Goal: Information Seeking & Learning: Check status

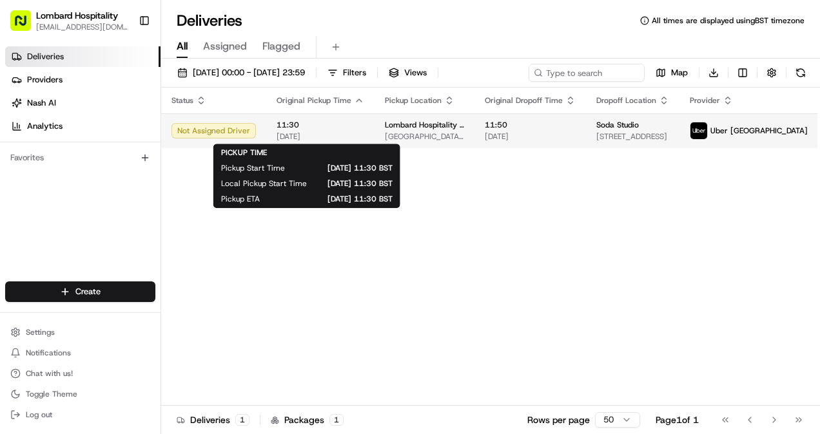
click at [349, 139] on span "[DATE]" at bounding box center [320, 136] width 88 height 10
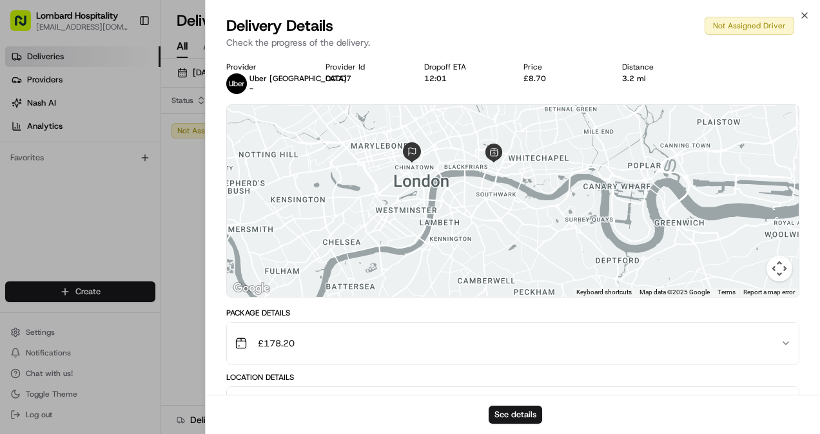
scroll to position [180, 0]
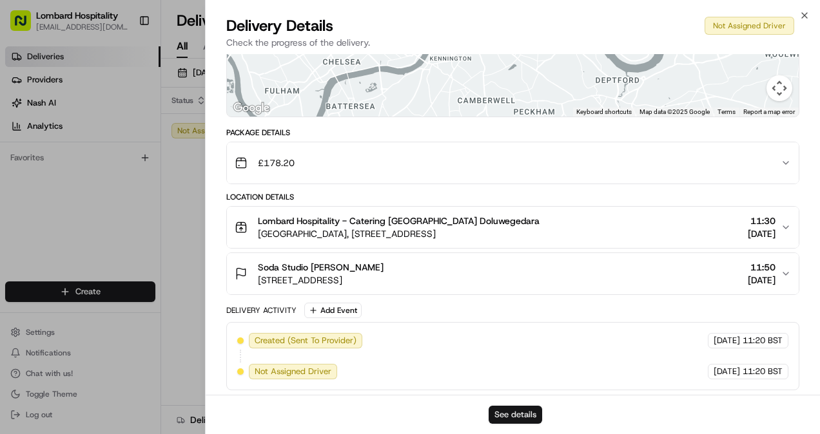
click at [512, 420] on button "See details" at bounding box center [514, 415] width 53 height 18
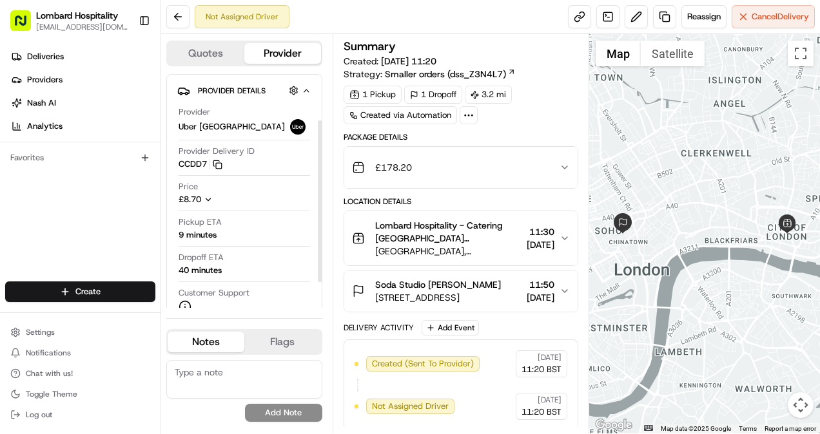
scroll to position [79, 0]
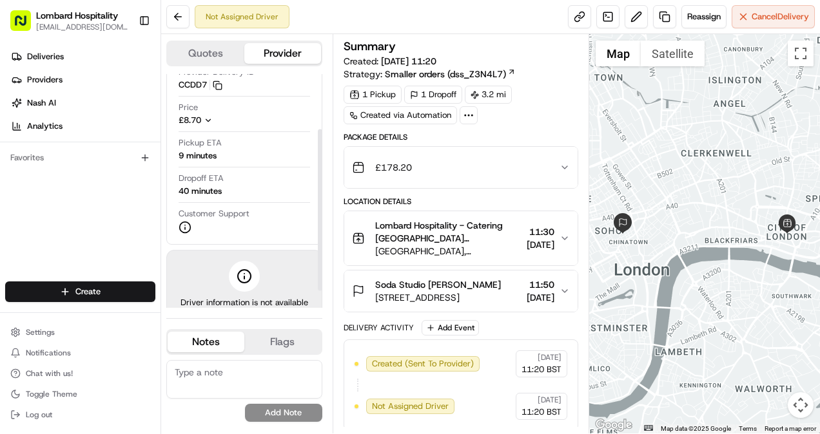
click at [209, 211] on span "Customer Support" at bounding box center [213, 214] width 71 height 12
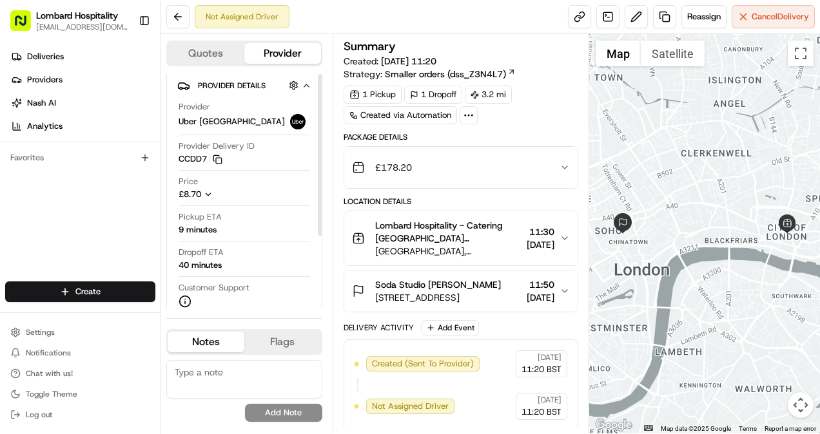
scroll to position [0, 0]
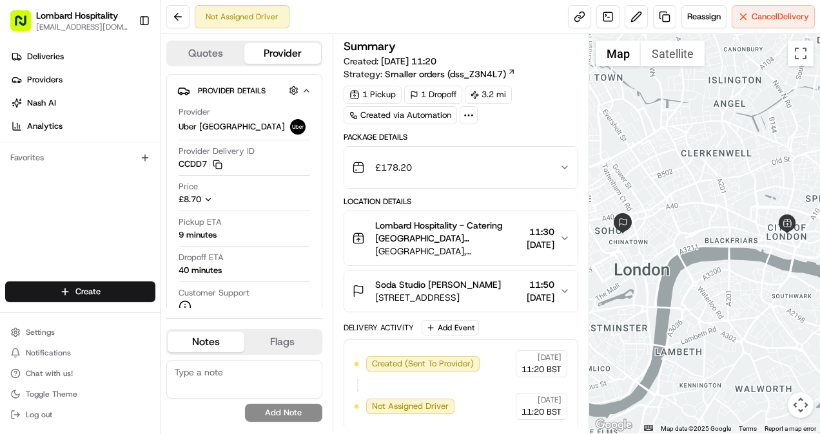
click at [209, 52] on button "Quotes" at bounding box center [206, 53] width 77 height 21
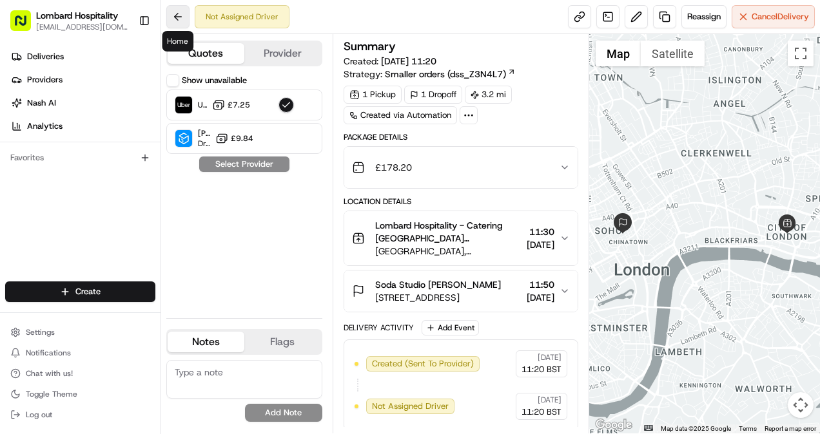
click at [174, 12] on button at bounding box center [177, 16] width 23 height 23
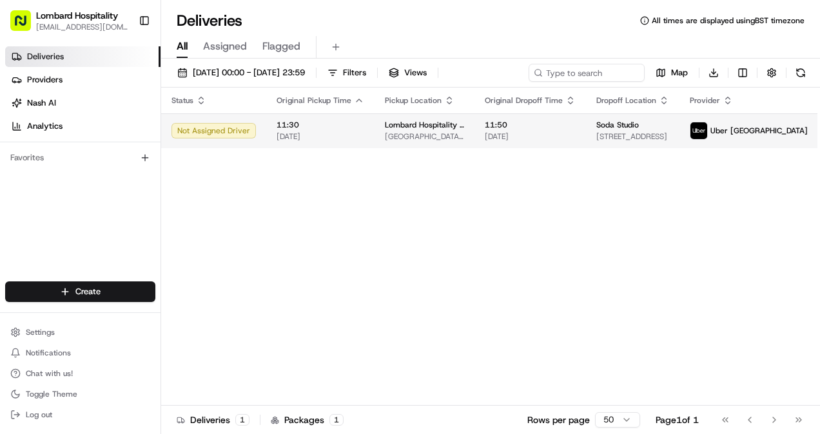
click at [309, 133] on span "[DATE]" at bounding box center [320, 136] width 88 height 10
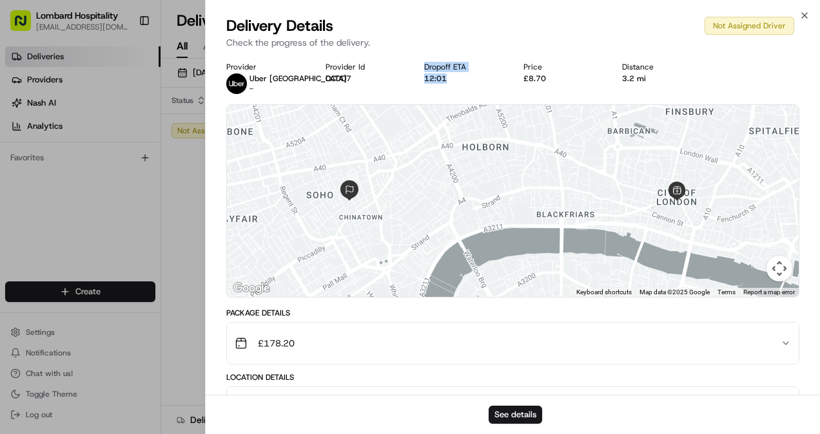
drag, startPoint x: 456, startPoint y: 79, endPoint x: 417, endPoint y: 68, distance: 40.0
click at [417, 68] on div "Provider Uber UK - Provider Id CCDD7 Dropoff ETA 12:01 Price £8.70 Distance 3.2…" at bounding box center [512, 78] width 573 height 32
copy div "Dropoff ETA 12:01"
click at [466, 77] on div "12:01" at bounding box center [463, 78] width 79 height 10
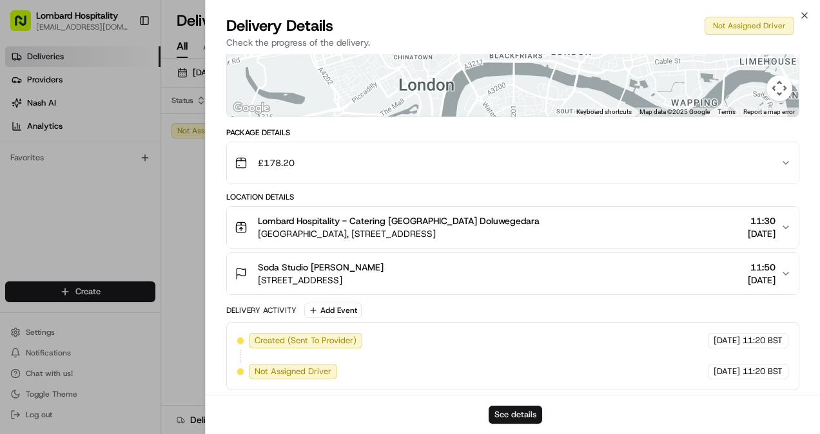
click at [517, 423] on button "See details" at bounding box center [514, 415] width 53 height 18
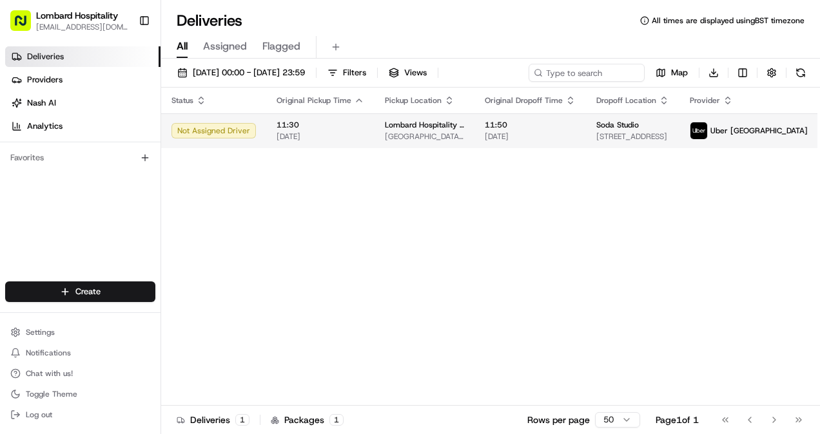
click at [352, 129] on span "11:30" at bounding box center [320, 125] width 88 height 10
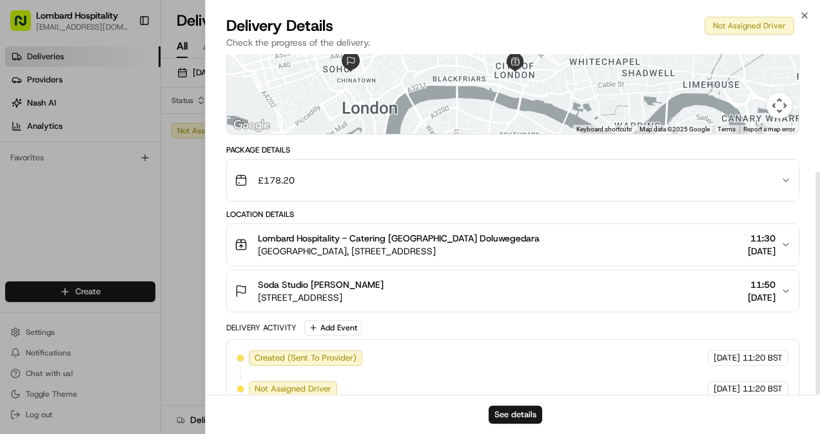
scroll to position [180, 0]
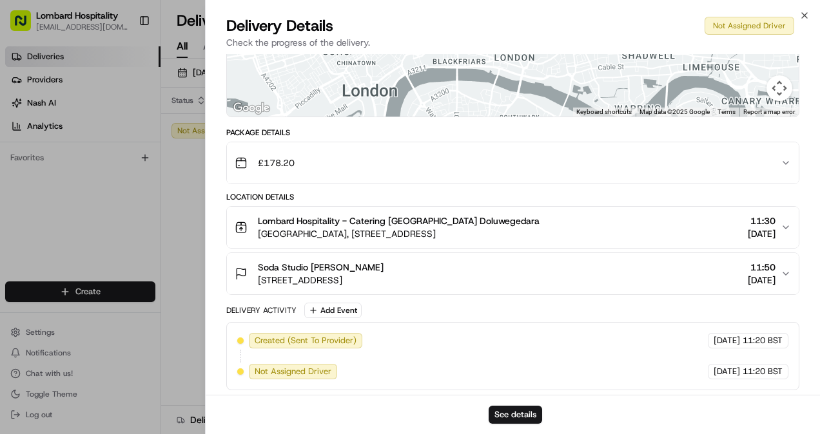
click at [341, 370] on div "Created (Sent To Provider) Uber UK 18/08/2025 11:20 BST Not Assigned Driver Ube…" at bounding box center [512, 356] width 551 height 46
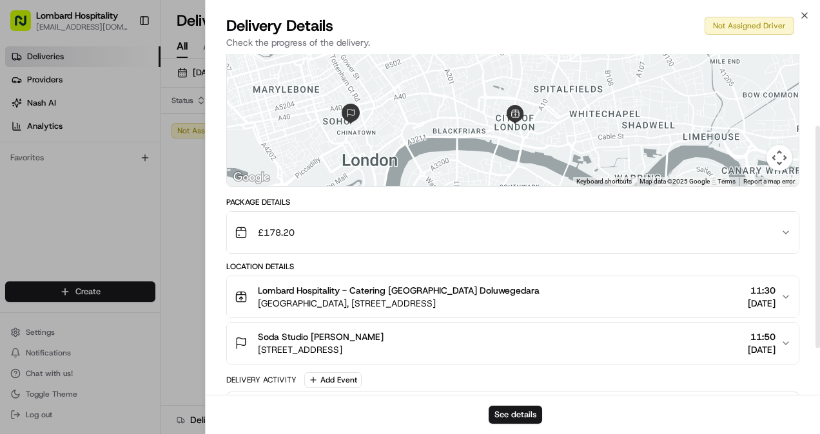
scroll to position [110, 0]
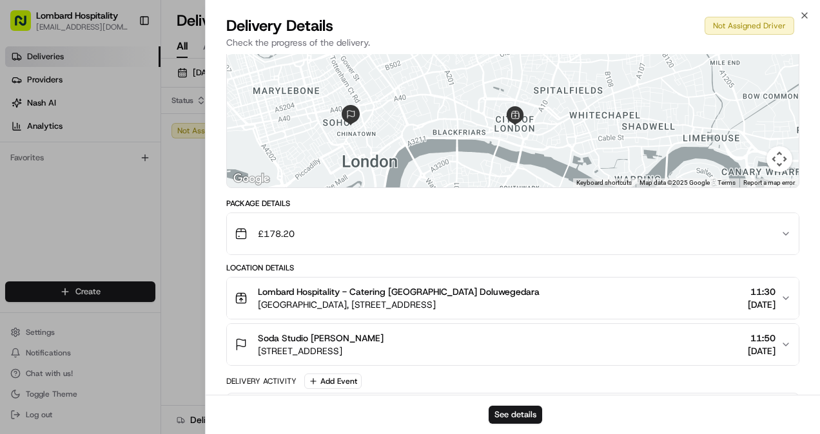
click at [512, 263] on div "Location Details" at bounding box center [512, 268] width 573 height 10
click at [697, 290] on div "Lombard Hospitality - Catering Yasiru Doluwegedara Underground Station Shop, 1 …" at bounding box center [508, 298] width 546 height 26
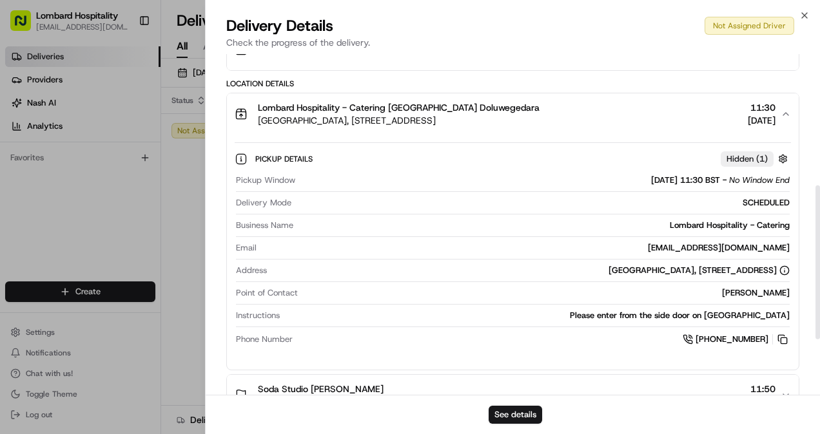
scroll to position [296, 0]
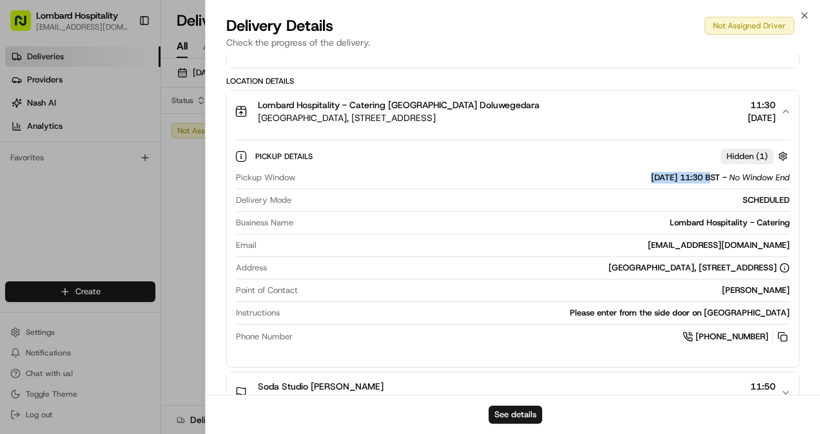
drag, startPoint x: 620, startPoint y: 177, endPoint x: 691, endPoint y: 181, distance: 70.4
click at [691, 181] on div "20/08/2025 11:30 BST - No Window End" at bounding box center [544, 178] width 489 height 12
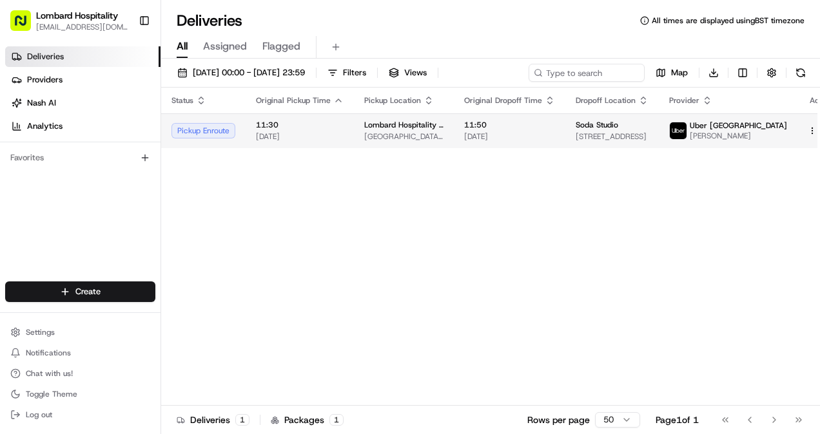
click at [258, 124] on span "11:30" at bounding box center [300, 125] width 88 height 10
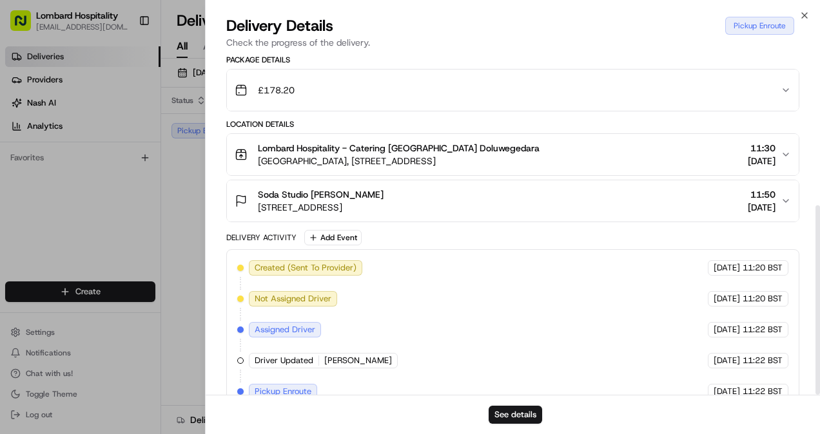
scroll to position [272, 0]
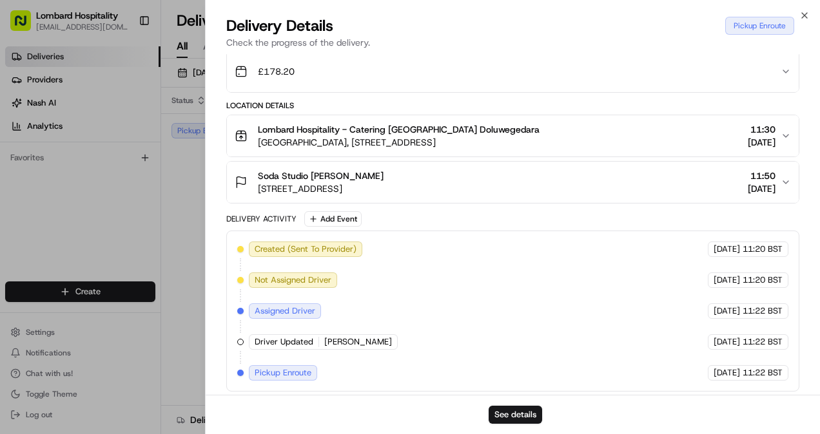
click at [348, 339] on span "[PERSON_NAME]" at bounding box center [358, 342] width 68 height 12
click at [505, 408] on button "See details" at bounding box center [514, 415] width 53 height 18
click at [802, 19] on icon "button" at bounding box center [804, 15] width 10 height 10
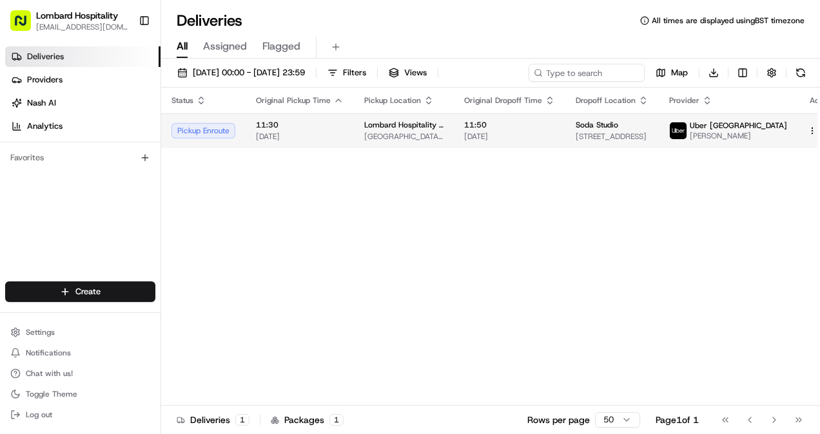
click at [555, 129] on span "11:50" at bounding box center [509, 125] width 91 height 10
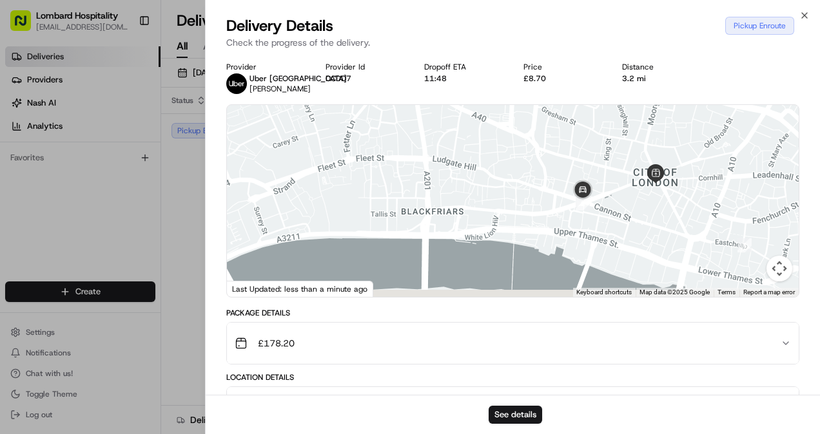
drag, startPoint x: 630, startPoint y: 207, endPoint x: 599, endPoint y: 179, distance: 42.0
click at [599, 179] on div at bounding box center [512, 201] width 571 height 192
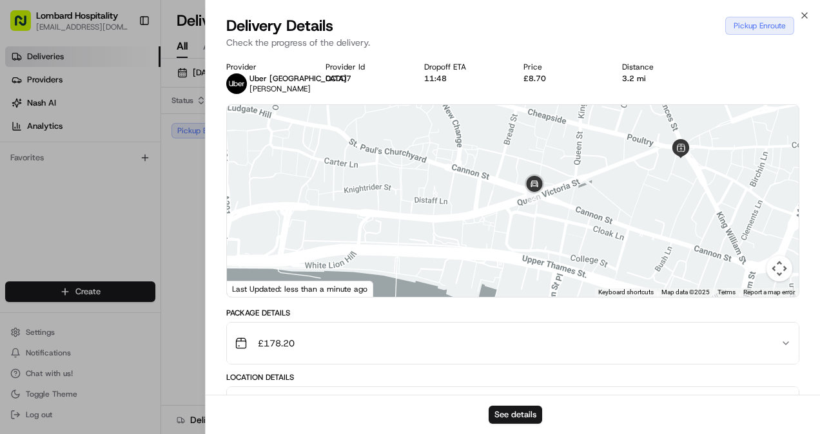
drag, startPoint x: 633, startPoint y: 146, endPoint x: 585, endPoint y: 141, distance: 48.5
click at [585, 141] on div at bounding box center [512, 201] width 571 height 192
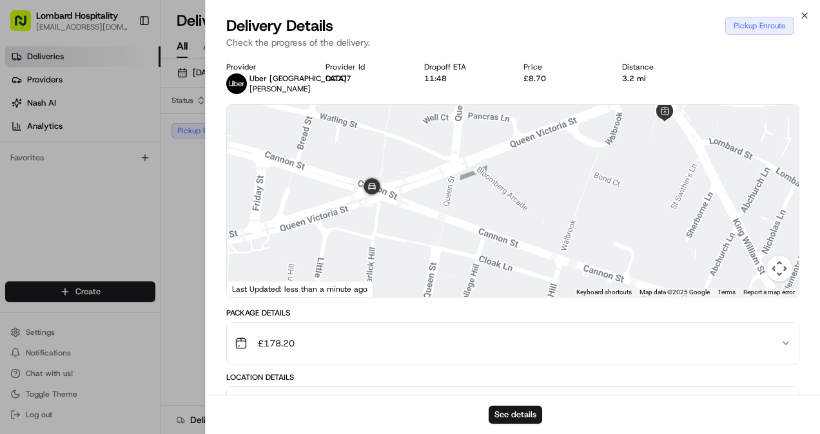
drag, startPoint x: 486, startPoint y: 171, endPoint x: 459, endPoint y: 189, distance: 32.5
click at [459, 189] on div at bounding box center [512, 201] width 571 height 192
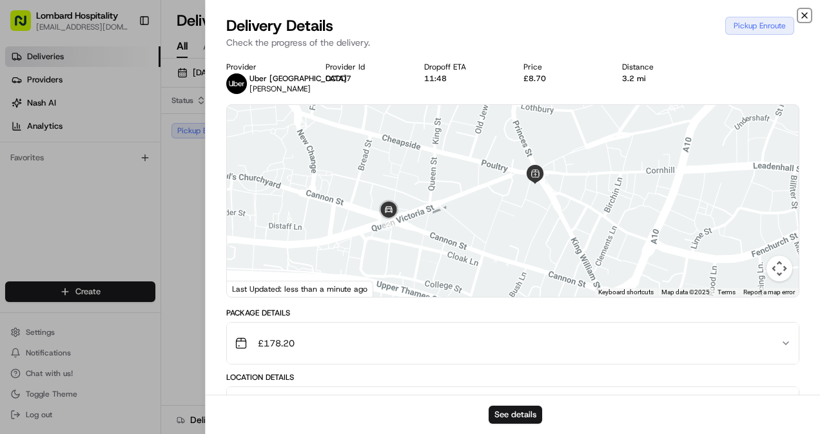
click at [804, 13] on icon "button" at bounding box center [804, 15] width 10 height 10
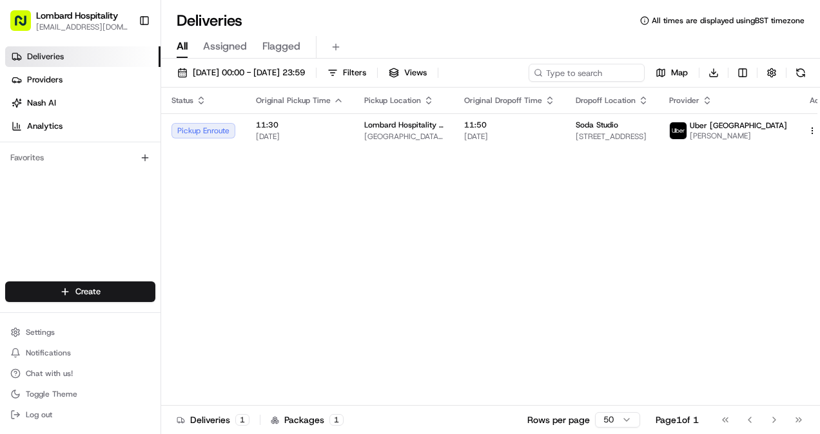
click at [421, 182] on div "Status Original Pickup Time Pickup Location Original Dropoff Time Dropoff Locat…" at bounding box center [503, 247] width 684 height 318
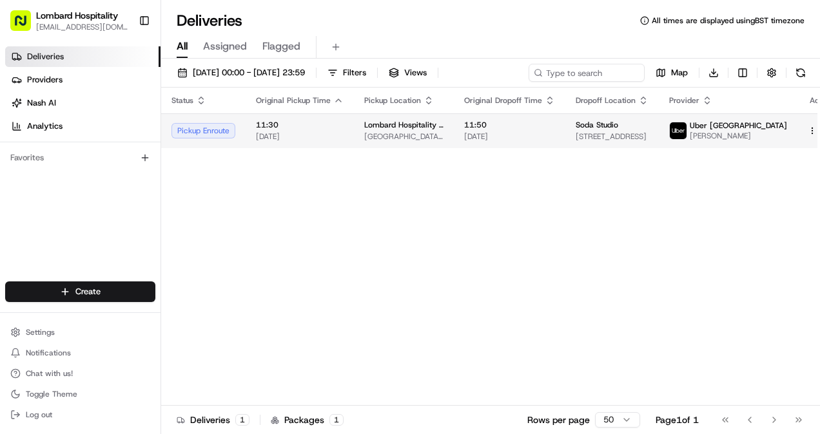
click at [364, 138] on span "[GEOGRAPHIC_DATA], [STREET_ADDRESS]" at bounding box center [403, 136] width 79 height 10
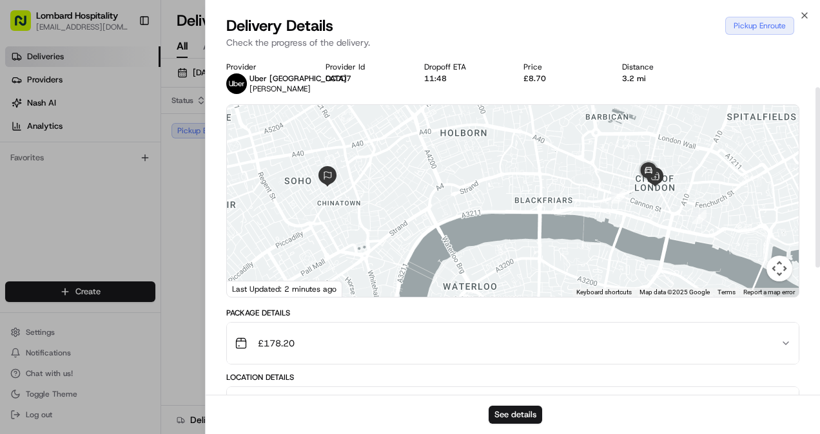
scroll to position [303, 0]
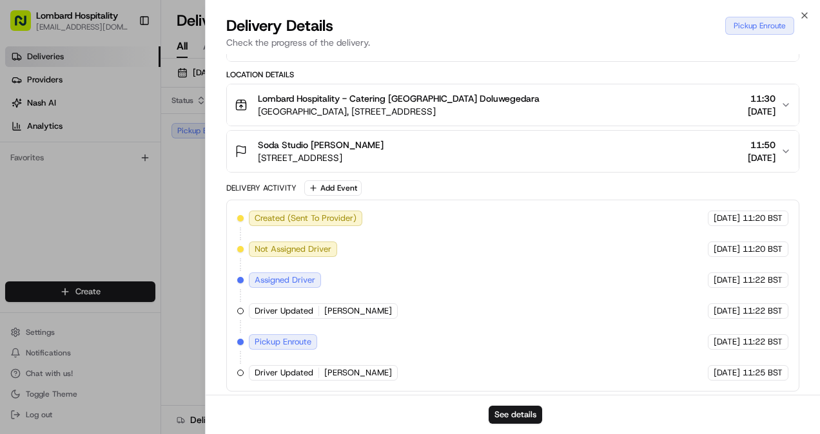
click at [333, 367] on span "[PERSON_NAME]" at bounding box center [358, 373] width 68 height 12
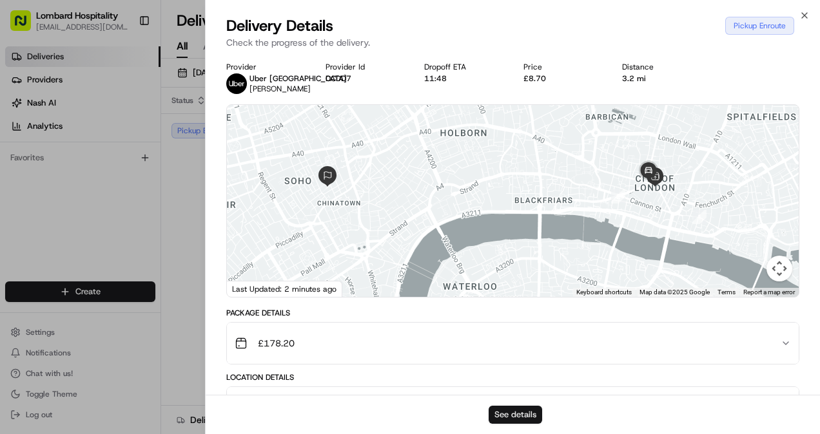
click at [519, 409] on button "See details" at bounding box center [514, 415] width 53 height 18
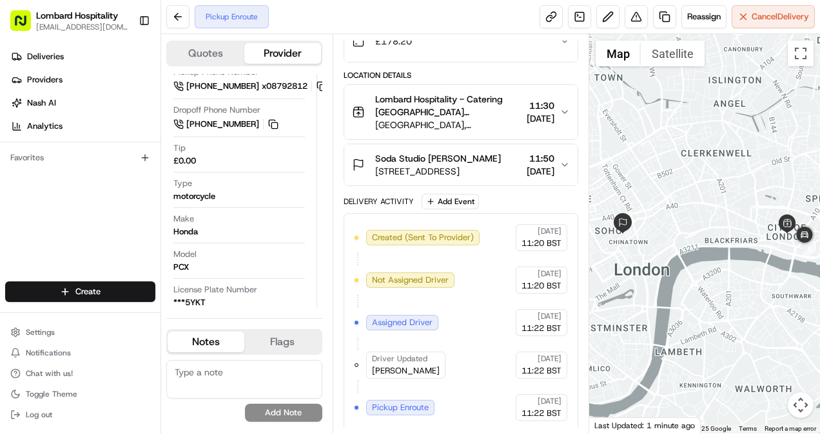
scroll to position [389, 5]
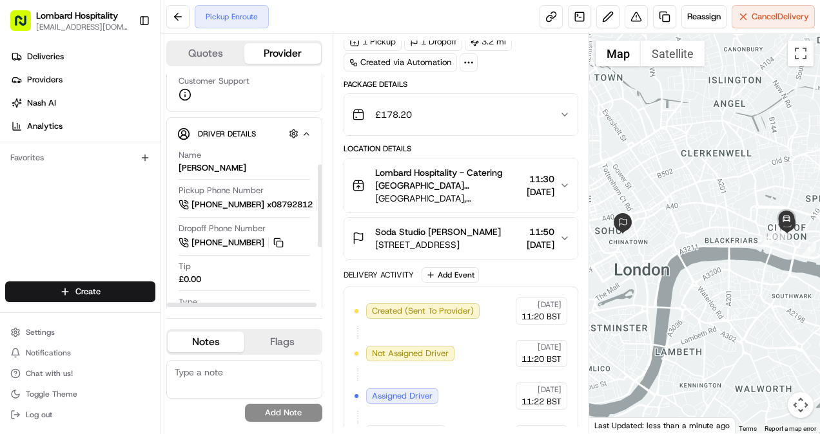
scroll to position [264, 0]
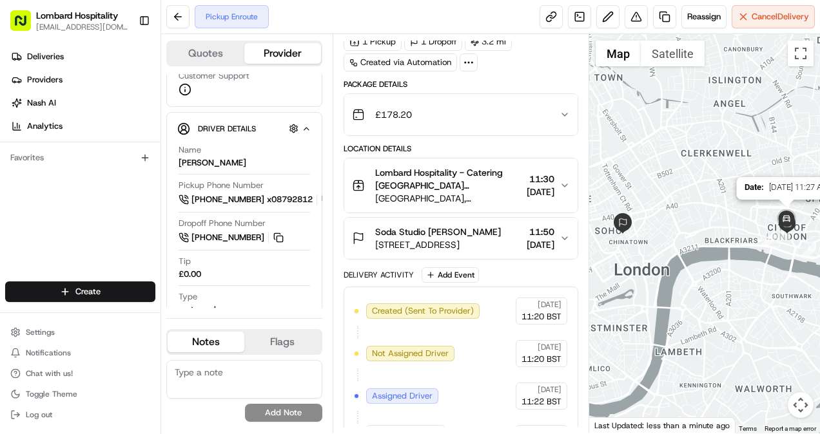
click at [791, 222] on img at bounding box center [786, 220] width 26 height 26
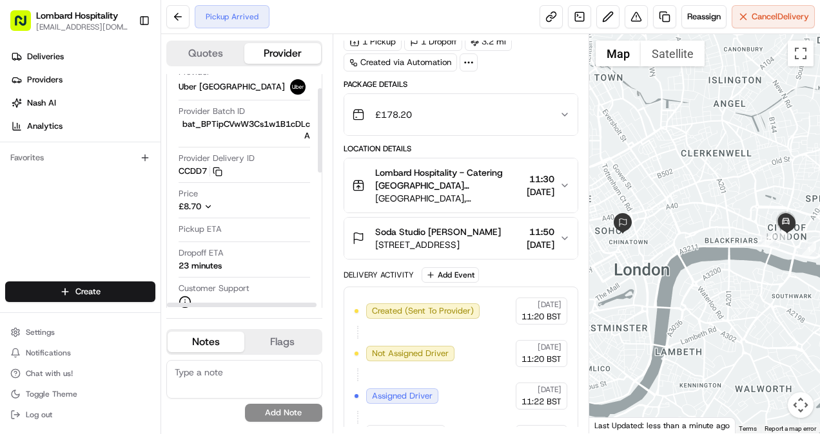
scroll to position [39, 0]
click at [285, 184] on div "Provider Uber UK Provider Batch ID bat_BPTipCVwW3Cs1w1B1cDLcA Provider Delivery…" at bounding box center [244, 194] width 134 height 264
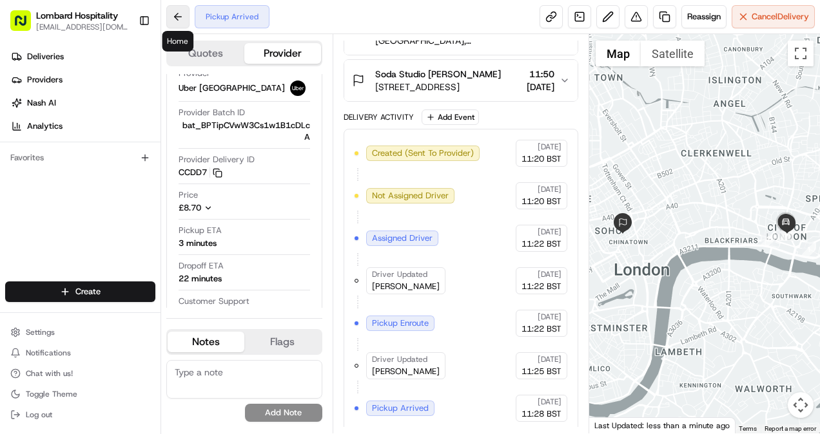
click at [175, 10] on button at bounding box center [177, 16] width 23 height 23
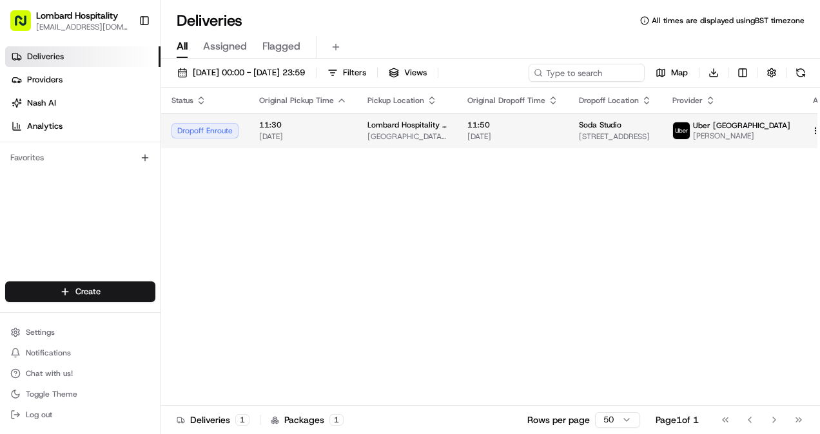
click at [403, 139] on span "[GEOGRAPHIC_DATA], [STREET_ADDRESS]" at bounding box center [406, 136] width 79 height 10
